Goal: Task Accomplishment & Management: Use online tool/utility

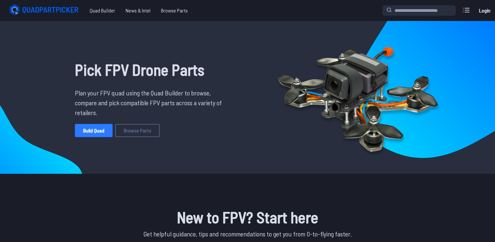
click at [90, 132] on link "Build Quad" at bounding box center [94, 130] width 38 height 13
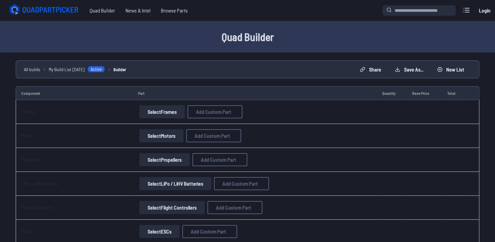
click at [165, 106] on button "Select Frames" at bounding box center [162, 111] width 46 height 13
click at [165, 108] on button "Select Frames" at bounding box center [162, 111] width 46 height 13
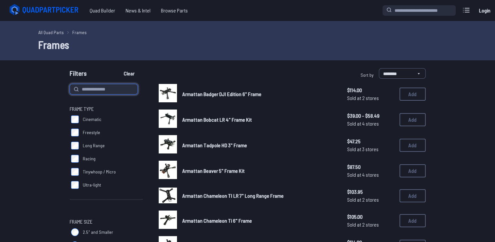
click at [109, 93] on input at bounding box center [104, 89] width 68 height 10
type input "***"
click at [118, 68] on button "Clear" at bounding box center [129, 73] width 22 height 10
type input "***"
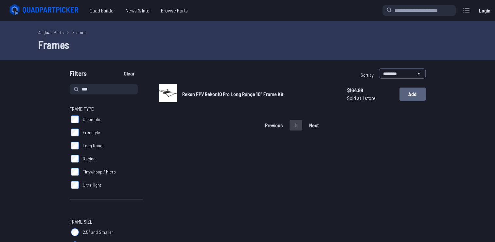
click at [411, 91] on button "Add" at bounding box center [413, 93] width 26 height 13
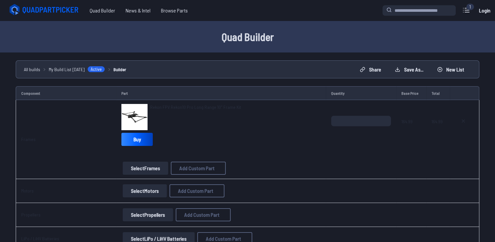
click at [145, 192] on button "Select Motors" at bounding box center [145, 190] width 44 height 13
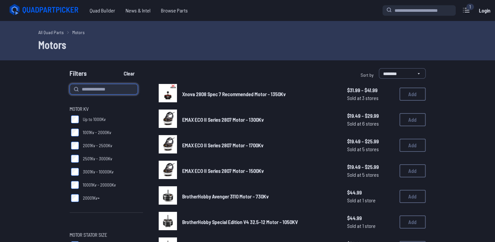
click at [98, 91] on input at bounding box center [104, 89] width 68 height 10
type input "*******"
click at [118, 68] on button "Clear" at bounding box center [129, 73] width 22 height 10
type input "*******"
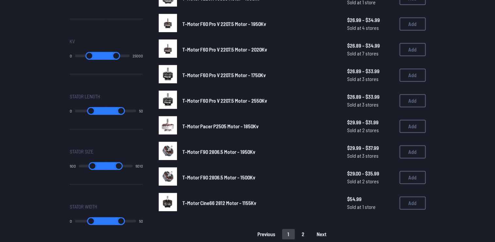
scroll to position [378, 0]
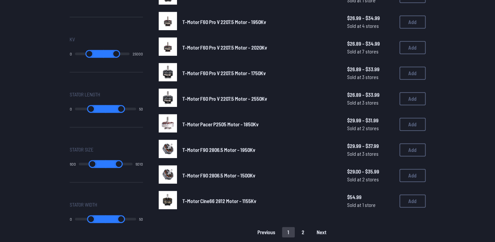
click at [295, 146] on link "T-Motor F90 2806.5 Motor - 1950Kv" at bounding box center [259, 150] width 155 height 8
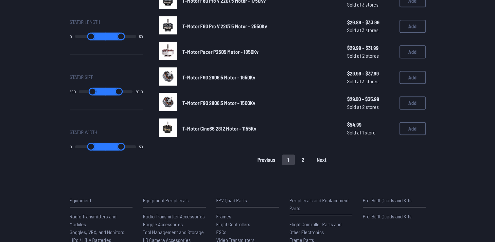
scroll to position [451, 0]
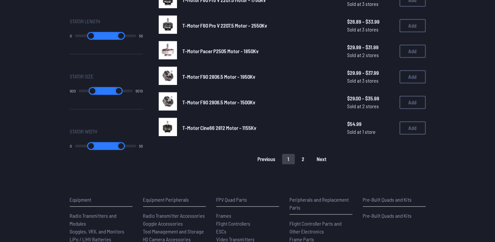
click at [299, 158] on button "2" at bounding box center [303, 159] width 14 height 10
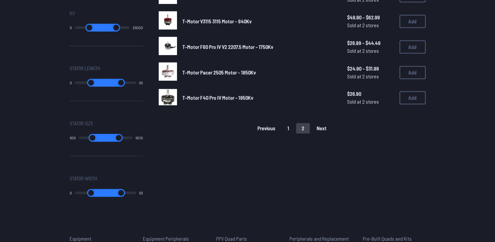
scroll to position [416, 0]
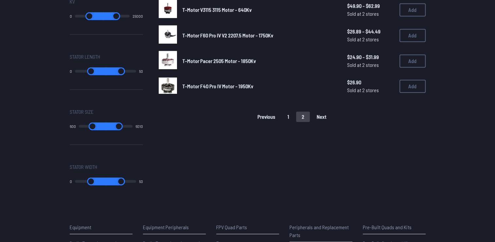
click at [294, 113] on button "1" at bounding box center [288, 116] width 13 height 10
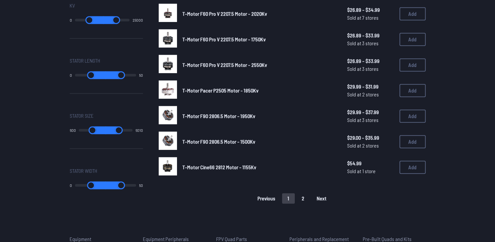
scroll to position [413, 0]
click at [294, 113] on link "T-Motor F90 2806.5 Motor - 1950Kv" at bounding box center [259, 116] width 155 height 8
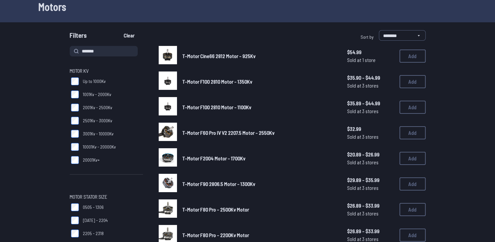
scroll to position [23, 0]
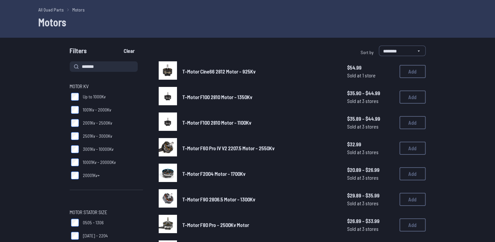
click at [107, 64] on input "*******" at bounding box center [104, 66] width 68 height 10
type input "*********"
click at [118, 46] on button "Clear" at bounding box center [129, 51] width 22 height 10
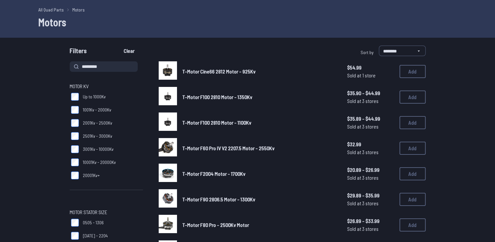
type input "*********"
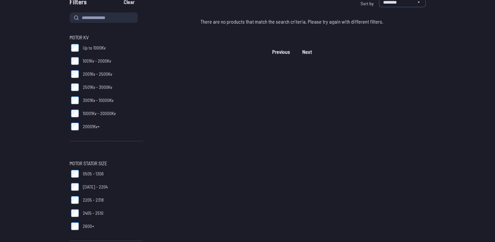
scroll to position [75, 0]
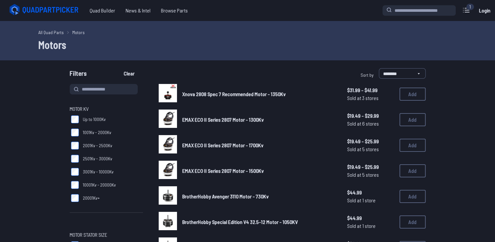
click at [160, 58] on div "All Quad Parts Motors Motors" at bounding box center [247, 40] width 495 height 39
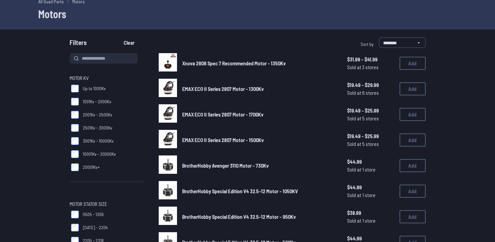
scroll to position [30, 0]
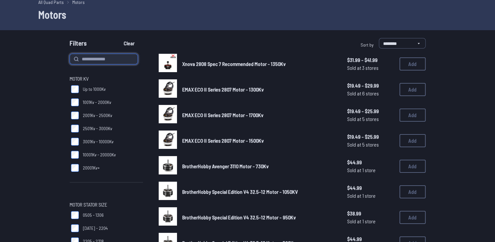
click at [124, 61] on input at bounding box center [104, 59] width 68 height 10
type input "**********"
click at [118, 38] on button "Clear" at bounding box center [129, 43] width 22 height 10
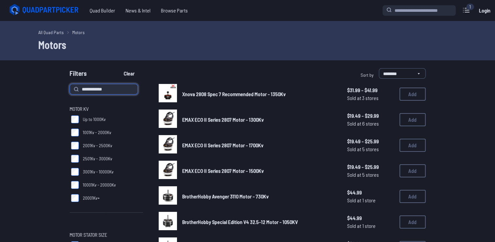
type input "**********"
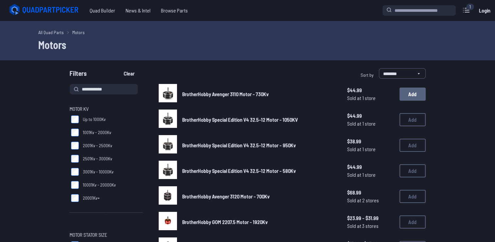
click at [407, 100] on button "Add" at bounding box center [413, 93] width 26 height 13
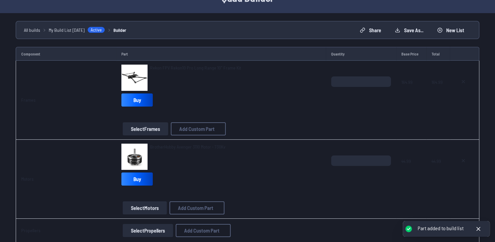
scroll to position [46, 0]
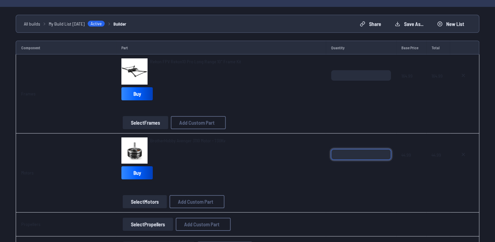
click at [385, 150] on input "*" at bounding box center [361, 154] width 60 height 10
type input "*"
click at [385, 150] on input "*" at bounding box center [361, 154] width 60 height 10
click at [364, 118] on td "*" at bounding box center [361, 93] width 71 height 79
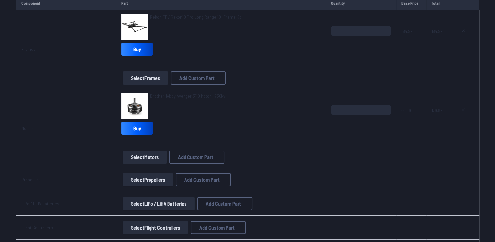
scroll to position [133, 0]
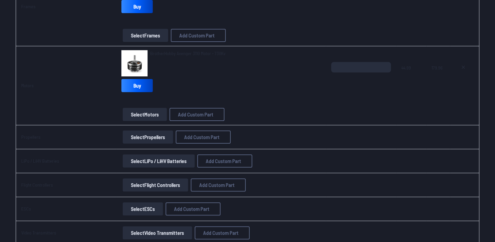
click at [150, 137] on button "Select Propellers" at bounding box center [148, 136] width 50 height 13
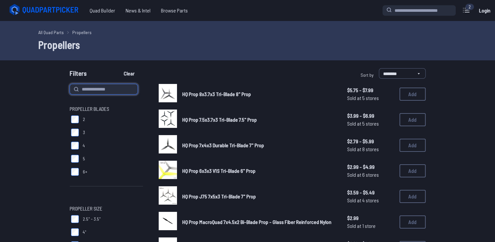
click at [117, 91] on input at bounding box center [104, 89] width 68 height 10
type input "**"
click at [118, 68] on button "Clear" at bounding box center [129, 73] width 22 height 10
type input "**"
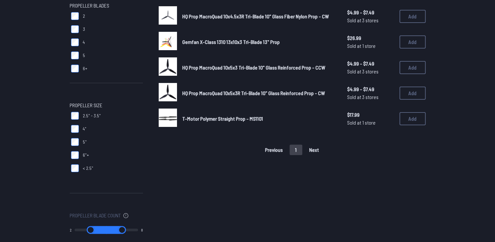
scroll to position [104, 0]
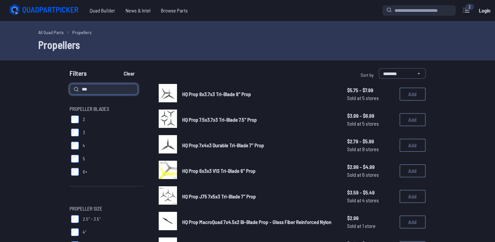
type input "***"
click at [230, 46] on h1 "Propellers" at bounding box center [247, 45] width 419 height 16
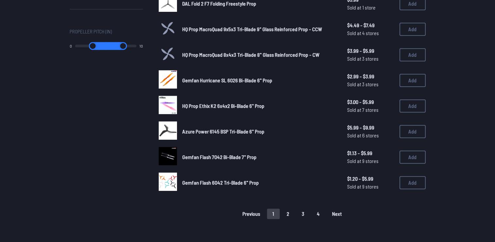
scroll to position [397, 0]
click at [285, 208] on button "2" at bounding box center [288, 213] width 14 height 10
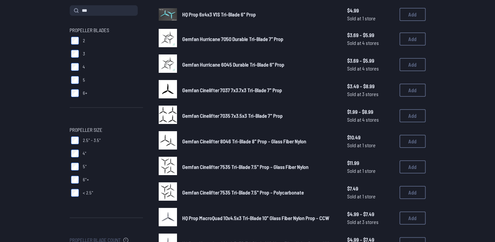
scroll to position [213, 0]
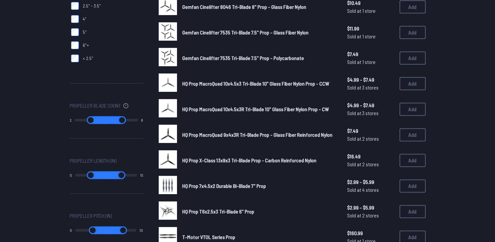
click at [272, 108] on span "HQ Prop MacroQuad 10x4.5x3R Tri-Blade 10" Glass Fiber Nylon Prop - CW" at bounding box center [255, 109] width 147 height 6
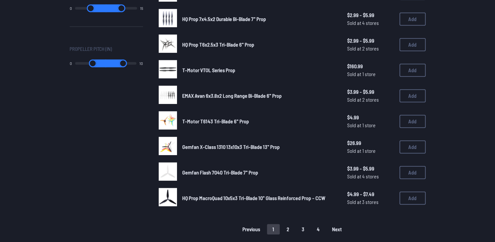
scroll to position [381, 0]
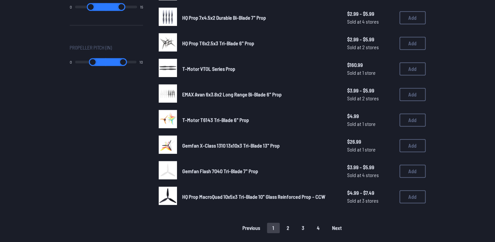
click at [304, 222] on button "3" at bounding box center [303, 227] width 14 height 10
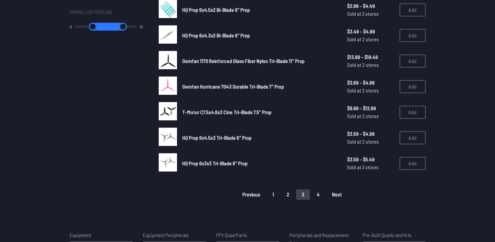
scroll to position [415, 0]
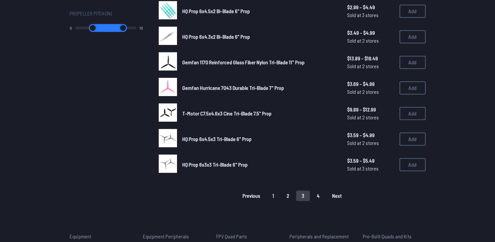
click at [315, 190] on button "4" at bounding box center [318, 195] width 14 height 10
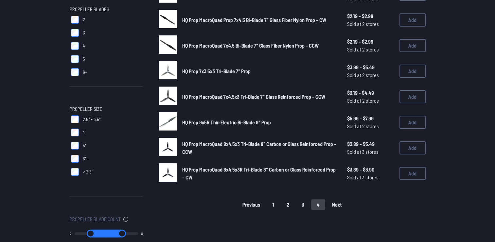
scroll to position [100, 0]
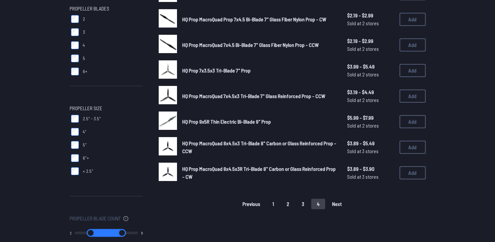
click at [301, 201] on button "3" at bounding box center [303, 203] width 14 height 10
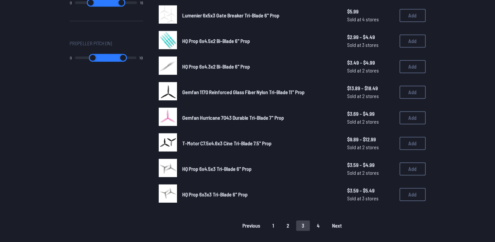
scroll to position [388, 0]
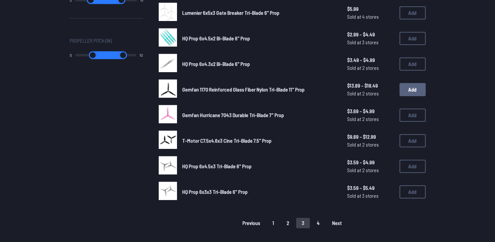
click at [406, 87] on button "Add" at bounding box center [413, 89] width 26 height 13
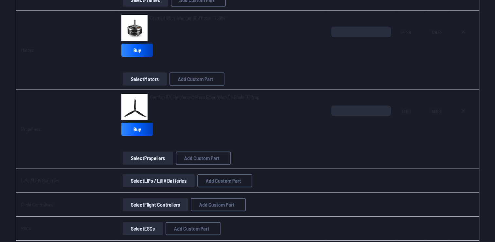
scroll to position [168, 0]
click at [382, 107] on input "*" at bounding box center [361, 111] width 60 height 10
type input "*"
click at [382, 107] on input "*" at bounding box center [361, 111] width 60 height 10
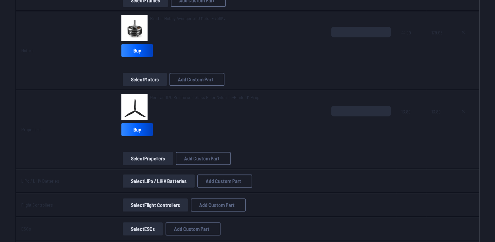
click at [293, 162] on div "Select Propellers Add Custom Part Add Custom Part Part name* Brand / Manufactur…" at bounding box center [220, 158] width 199 height 13
click at [159, 178] on button "Select LiPo / LiHV Batteries" at bounding box center [159, 180] width 72 height 13
click at [151, 178] on button "Select LiPo / LiHV Batteries" at bounding box center [159, 180] width 72 height 13
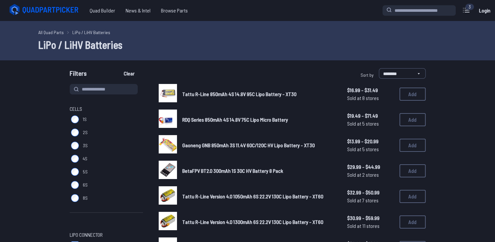
click at [171, 186] on div at bounding box center [168, 195] width 18 height 18
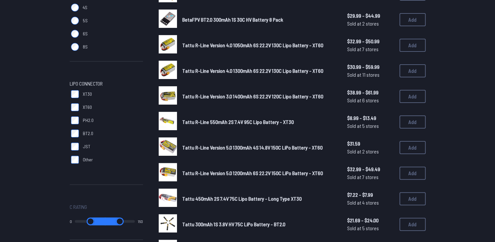
scroll to position [150, 0]
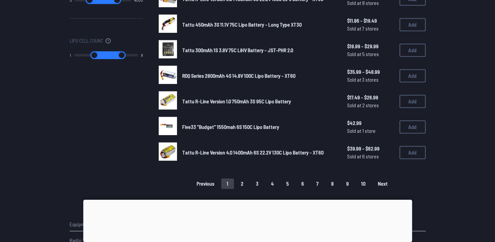
scroll to position [427, 0]
click at [249, 199] on div at bounding box center [247, 199] width 329 height 0
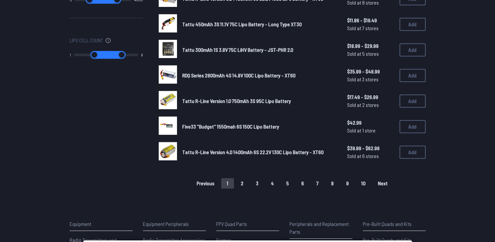
click at [243, 178] on button "2" at bounding box center [242, 183] width 14 height 10
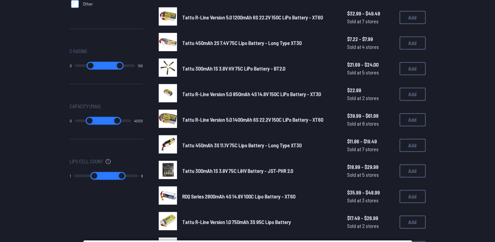
scroll to position [0, 0]
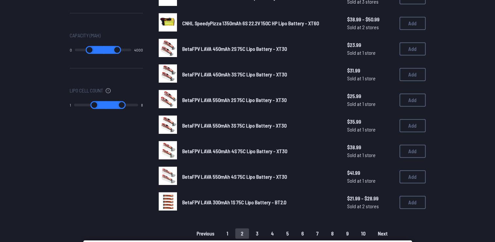
scroll to position [410, 0]
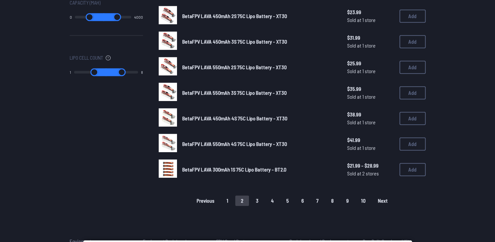
click at [229, 200] on button "1" at bounding box center [227, 200] width 13 height 10
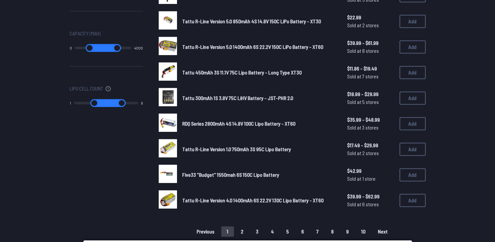
scroll to position [400, 0]
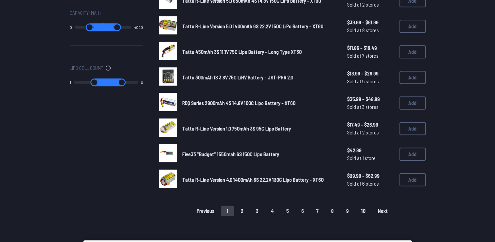
click at [246, 209] on button "2" at bounding box center [242, 210] width 14 height 10
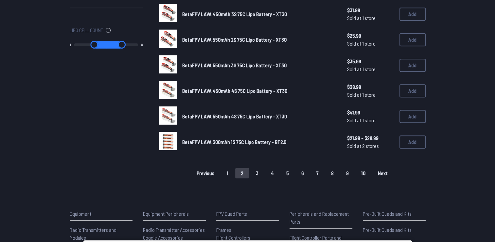
scroll to position [441, 0]
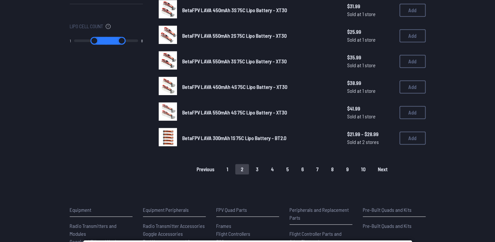
click at [262, 167] on button "3" at bounding box center [257, 169] width 14 height 10
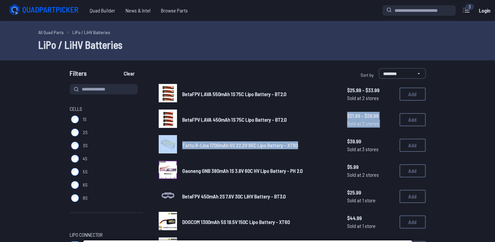
drag, startPoint x: 297, startPoint y: 133, endPoint x: 300, endPoint y: 127, distance: 6.4
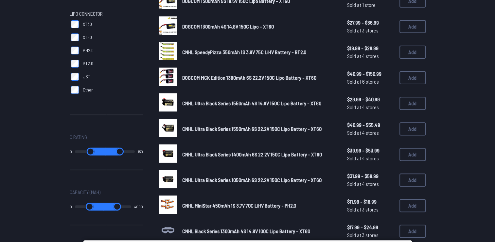
scroll to position [289, 0]
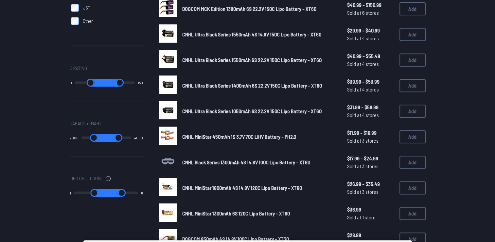
drag, startPoint x: 78, startPoint y: 137, endPoint x: 125, endPoint y: 141, distance: 46.7
type input "****"
click at [107, 141] on input "range" at bounding box center [94, 138] width 25 height 8
type input "****"
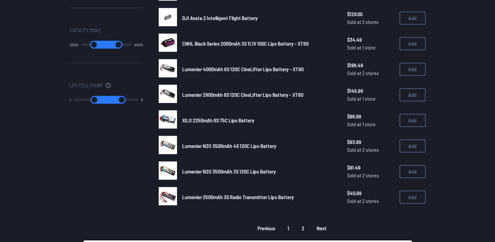
scroll to position [407, 0]
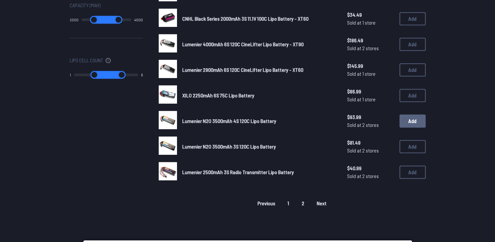
click at [412, 119] on button "Add" at bounding box center [413, 120] width 26 height 13
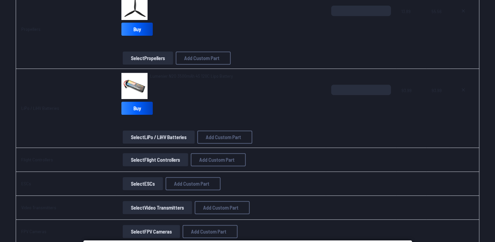
scroll to position [269, 0]
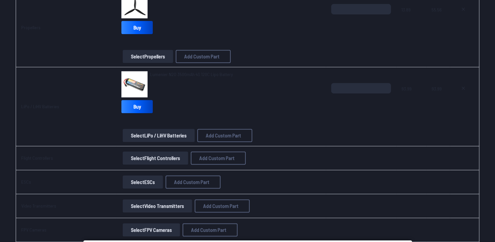
click at [157, 158] on button "Select Flight Controllers" at bounding box center [155, 157] width 65 height 13
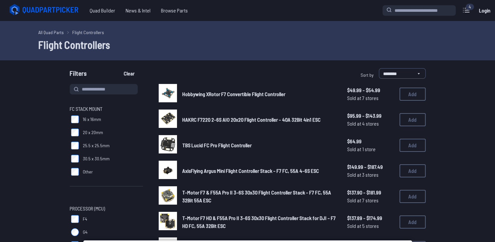
click at [123, 91] on input at bounding box center [104, 89] width 68 height 10
type input "*********"
click at [118, 68] on button "Clear" at bounding box center [129, 73] width 22 height 10
type input "*********"
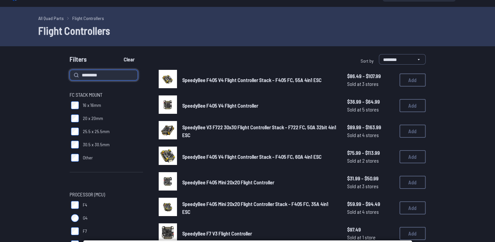
scroll to position [16, 0]
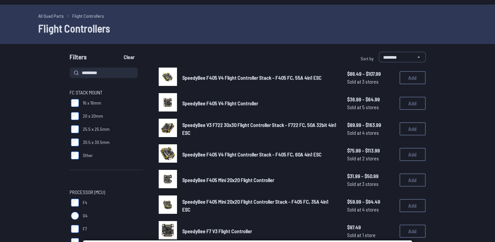
click at [210, 124] on span "SpeedyBee V3 F722 30x30 Flight Controller Stack - F722 FC, 50A 32bit 4in1 ESC" at bounding box center [259, 128] width 154 height 14
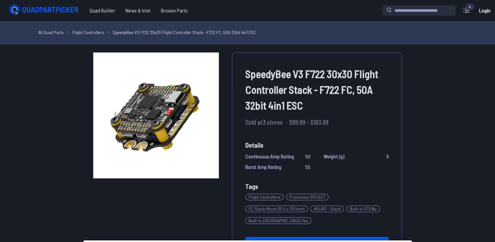
scroll to position [39, 0]
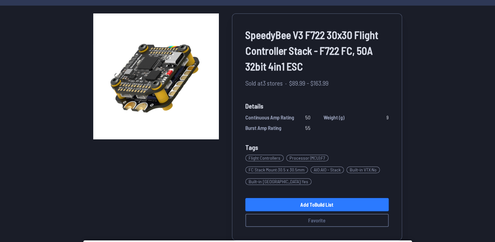
click at [311, 205] on link "Add to Build List" at bounding box center [317, 204] width 143 height 13
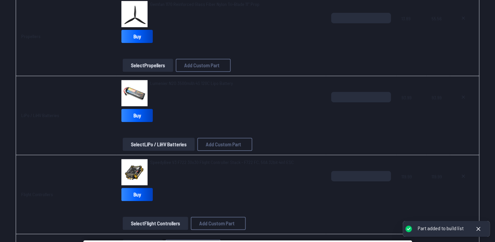
scroll to position [405, 0]
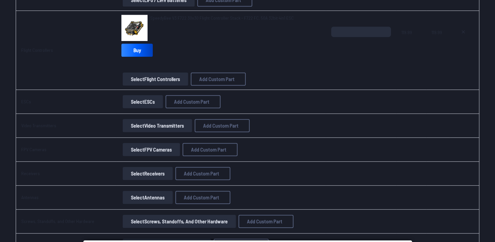
click at [143, 98] on button "Select ESCs" at bounding box center [143, 101] width 40 height 13
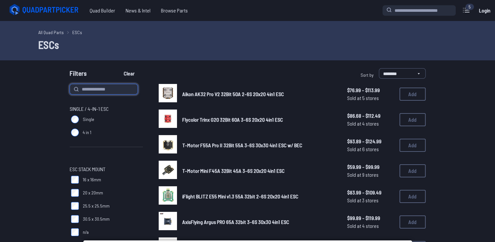
click at [126, 91] on input at bounding box center [104, 89] width 68 height 10
type input "*******"
click at [118, 68] on button "Clear" at bounding box center [129, 73] width 22 height 10
type input "*******"
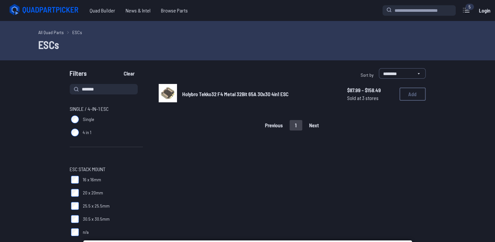
click at [217, 94] on span "Holybro Tekko32 F4 Metal 32Bit 65A 30x30 4in1 ESC" at bounding box center [235, 94] width 106 height 6
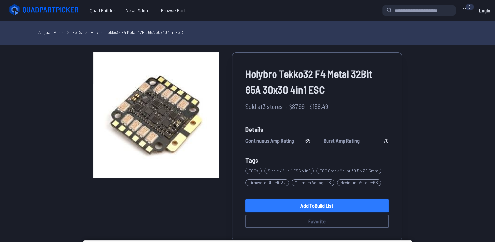
click at [296, 204] on link "Add to Build List" at bounding box center [317, 205] width 143 height 13
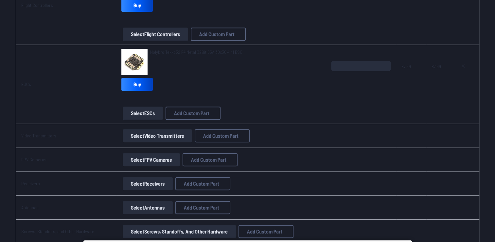
scroll to position [449, 0]
click at [157, 137] on button "Select Video Transmitters" at bounding box center [157, 135] width 69 height 13
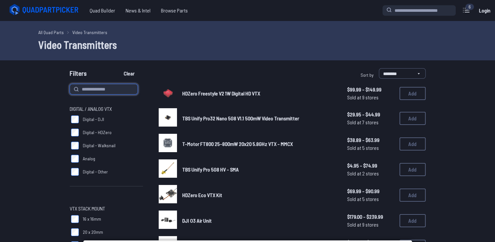
click at [123, 89] on input at bounding box center [104, 89] width 68 height 10
click at [123, 88] on input "*" at bounding box center [104, 89] width 68 height 10
type input "**********"
click at [118, 68] on button "Clear" at bounding box center [129, 73] width 22 height 10
type input "**********"
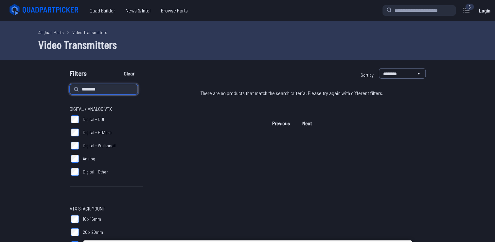
type input "*******"
click at [118, 68] on button "Clear" at bounding box center [129, 73] width 22 height 10
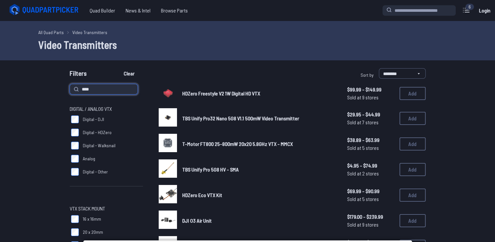
type input "****"
click at [118, 68] on button "Clear" at bounding box center [129, 73] width 22 height 10
type input "****"
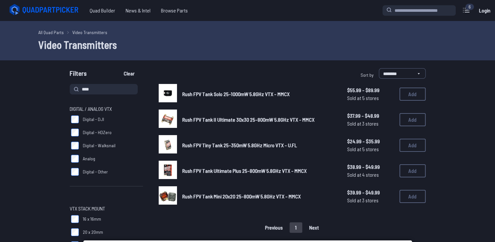
click at [228, 121] on span "Rush FPV Tank II Ultimate 30x30 25-800mW 5.8GHz VTX - MMCX" at bounding box center [248, 119] width 132 height 6
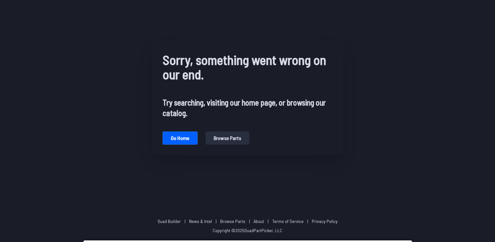
click at [228, 121] on div "Sorry, something went wrong on our end. Try searching, visiting our home page, …" at bounding box center [247, 98] width 191 height 113
click at [223, 136] on button "Browse parts" at bounding box center [228, 137] width 44 height 13
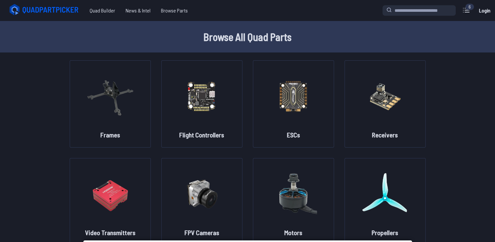
click at [470, 9] on div "6" at bounding box center [470, 7] width 9 height 7
click at [468, 11] on icon at bounding box center [466, 10] width 10 height 10
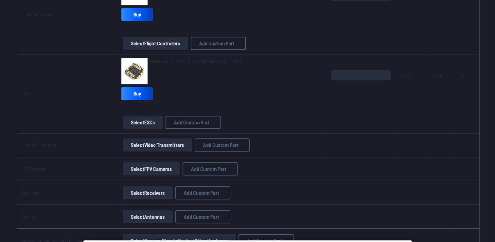
scroll to position [441, 0]
click at [150, 148] on button "Select Video Transmitters" at bounding box center [157, 144] width 69 height 13
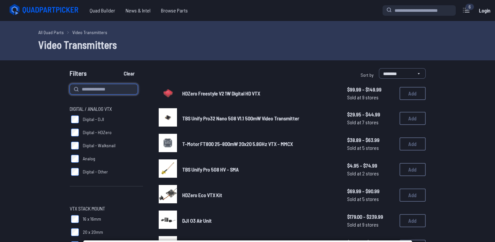
click at [101, 86] on input at bounding box center [104, 89] width 68 height 10
type input "****"
click at [118, 68] on button "Clear" at bounding box center [129, 73] width 22 height 10
type input "****"
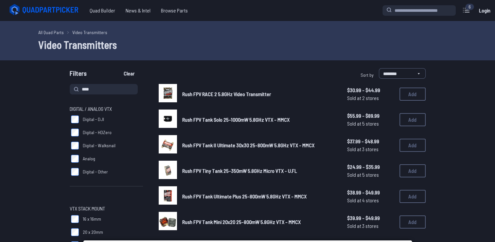
click at [203, 144] on span "Rush FPV Tank II Ultimate 30x30 25-800mW 5.8GHz VTX - MMCX" at bounding box center [248, 145] width 132 height 6
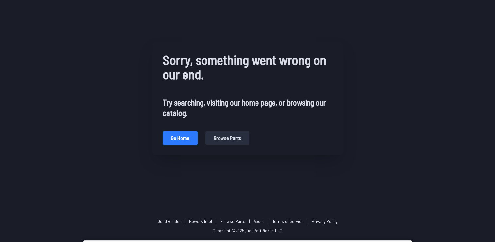
click at [186, 141] on button "Go home" at bounding box center [180, 137] width 35 height 13
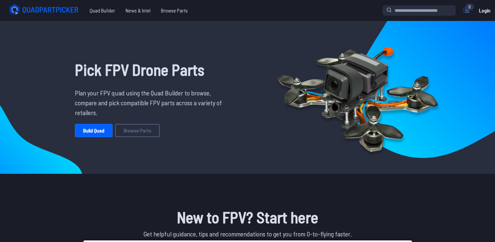
click at [470, 10] on icon at bounding box center [466, 10] width 10 height 10
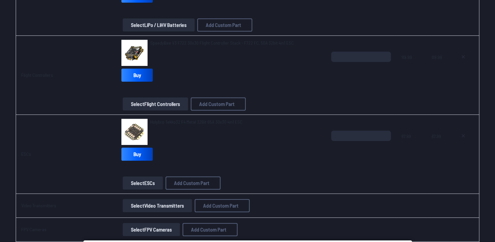
scroll to position [458, 0]
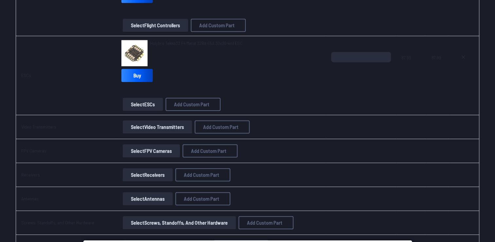
click at [174, 130] on button "Select Video Transmitters" at bounding box center [157, 126] width 69 height 13
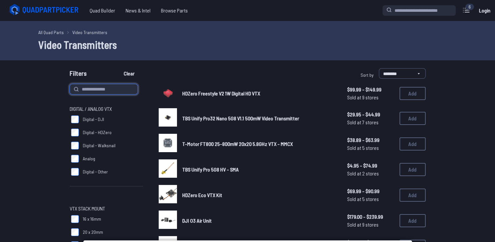
click at [130, 91] on input at bounding box center [104, 89] width 68 height 10
type input "****"
click at [118, 68] on button "Clear" at bounding box center [129, 73] width 22 height 10
type input "****"
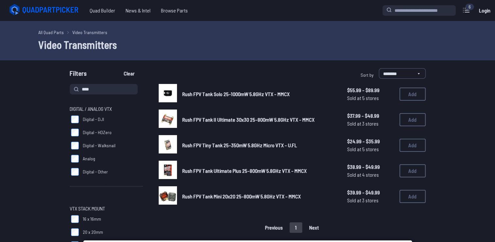
click at [248, 117] on span "Rush FPV Tank II Ultimate 30x30 25-800mW 5.8GHz VTX - MMCX" at bounding box center [248, 119] width 132 height 6
click at [212, 170] on span "Rush FPV Tank Ultimate Plus 25-800mW 5.8GHz VTX - MMCX" at bounding box center [244, 170] width 124 height 6
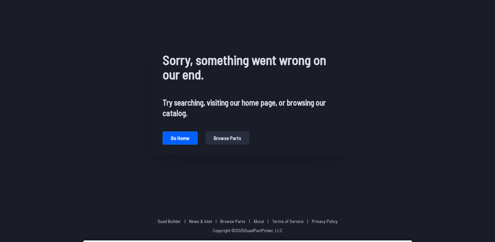
click at [222, 135] on button "Browse parts" at bounding box center [228, 137] width 44 height 13
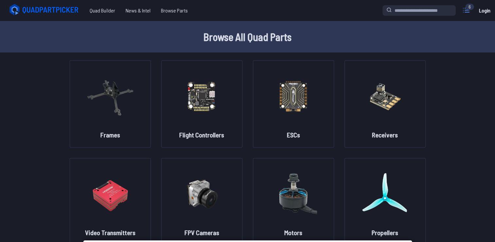
click at [465, 6] on icon at bounding box center [466, 10] width 10 height 10
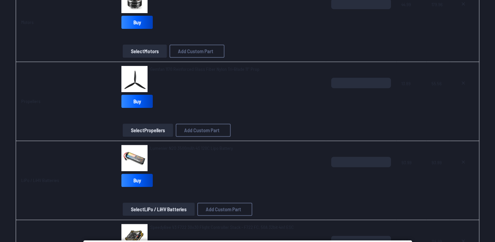
scroll to position [235, 0]
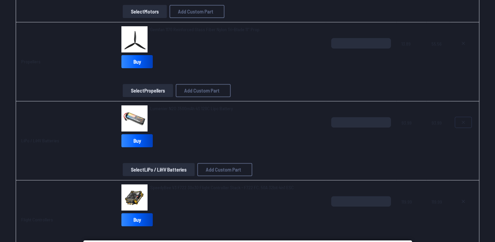
click at [460, 118] on button at bounding box center [463, 122] width 16 height 10
type textarea "**********"
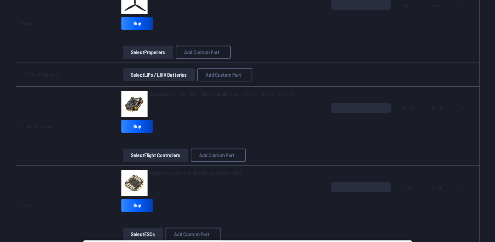
scroll to position [304, 0]
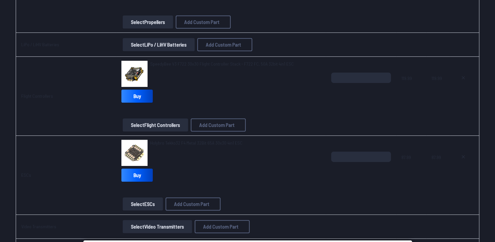
click at [167, 40] on button "Select LiPo / LiHV Batteries" at bounding box center [159, 44] width 72 height 13
click at [170, 47] on button "Select LiPo / LiHV Batteries" at bounding box center [159, 44] width 72 height 13
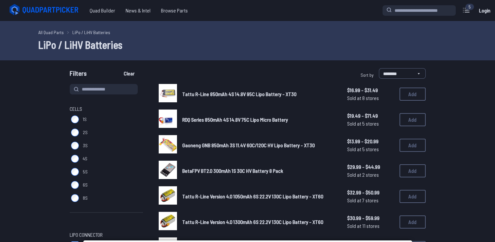
scroll to position [111, 0]
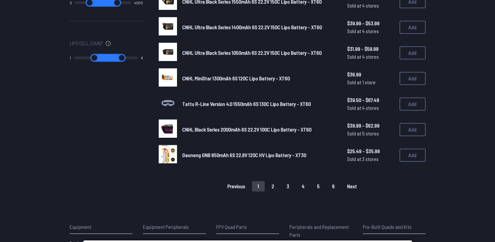
scroll to position [425, 0]
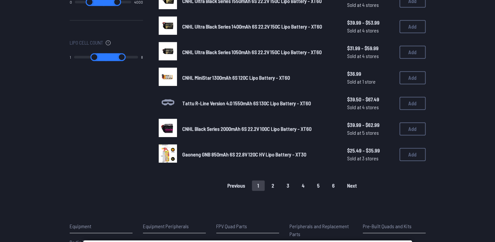
click at [276, 186] on button "2" at bounding box center [273, 185] width 14 height 10
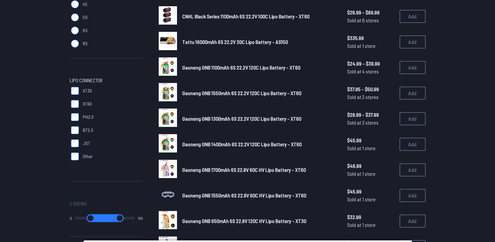
scroll to position [154, 0]
